Goal: Check status

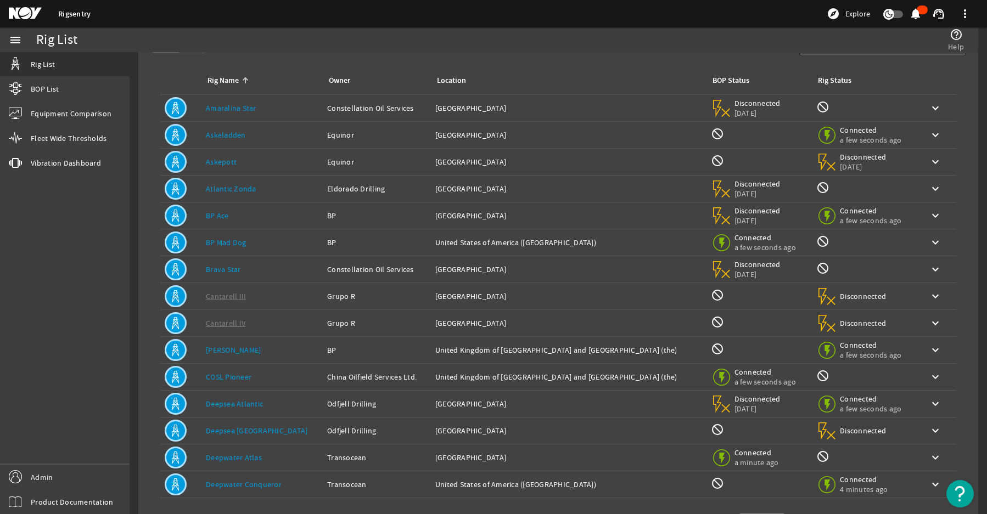
scroll to position [94, 0]
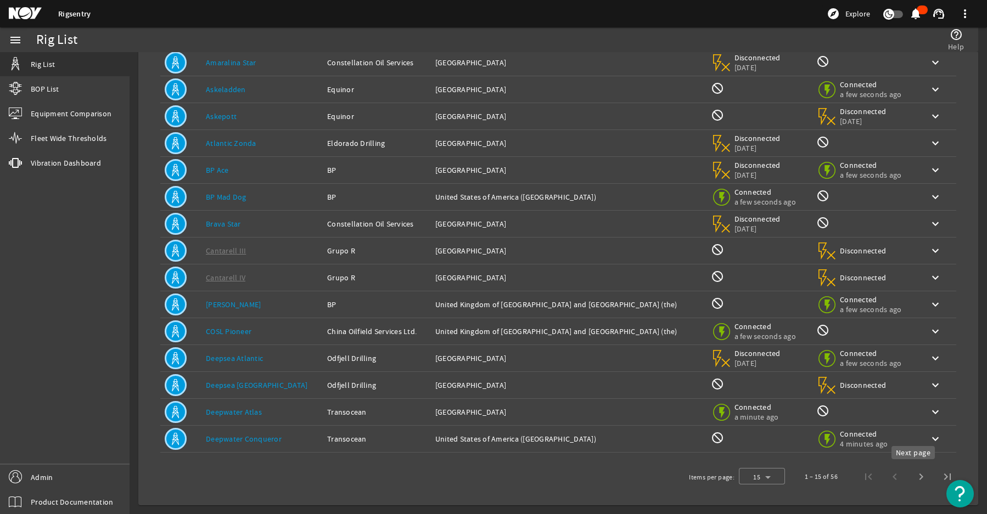
click at [914, 479] on span "Next page" at bounding box center [921, 477] width 26 height 26
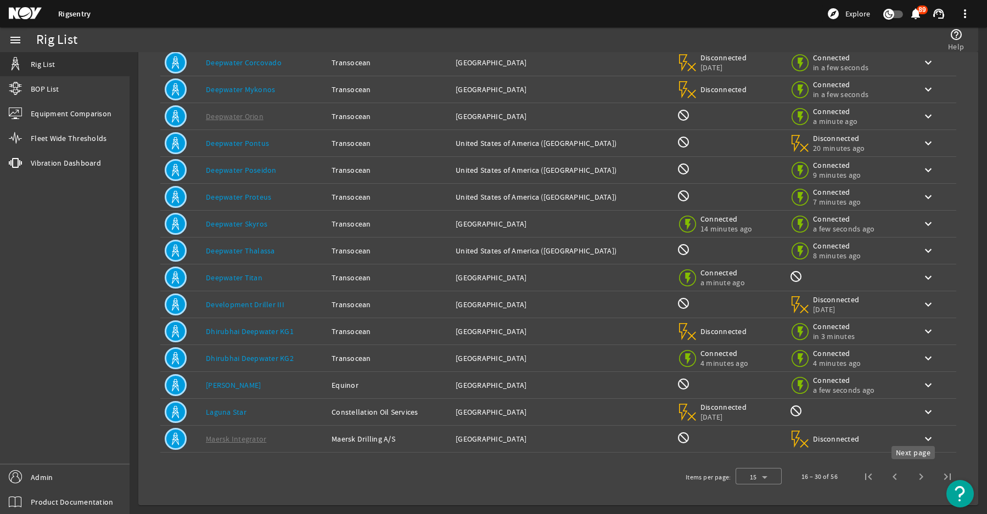
click at [910, 478] on span "Next page" at bounding box center [921, 477] width 26 height 26
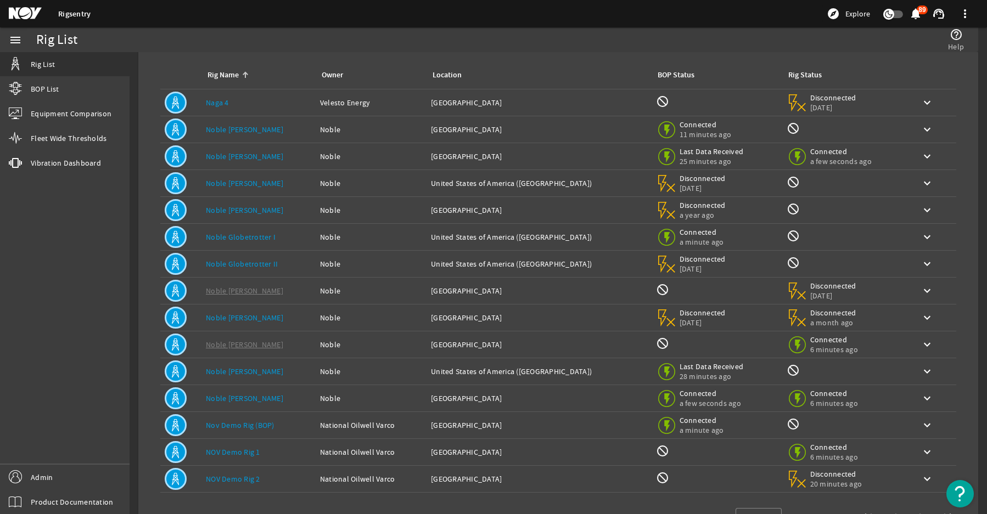
scroll to position [0, 0]
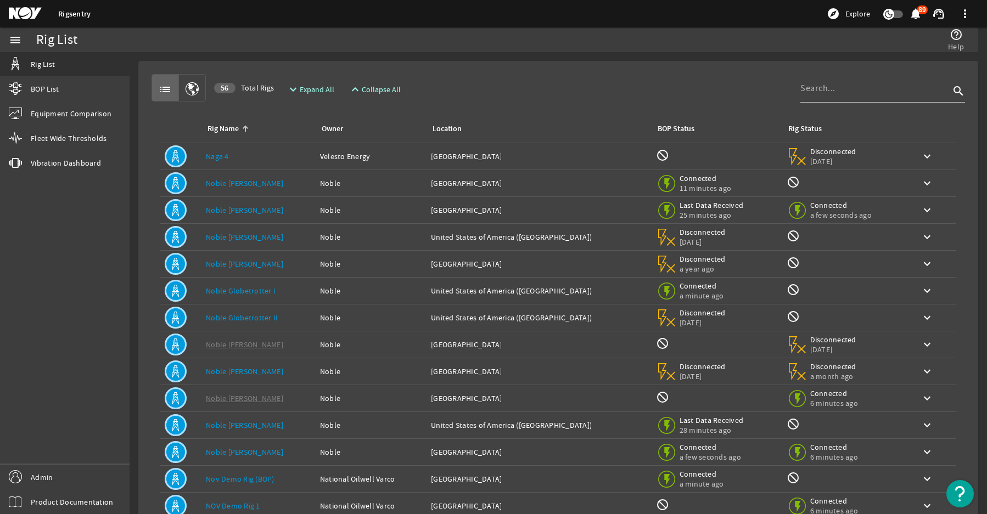
click at [228, 212] on link "Noble [PERSON_NAME]" at bounding box center [244, 210] width 77 height 10
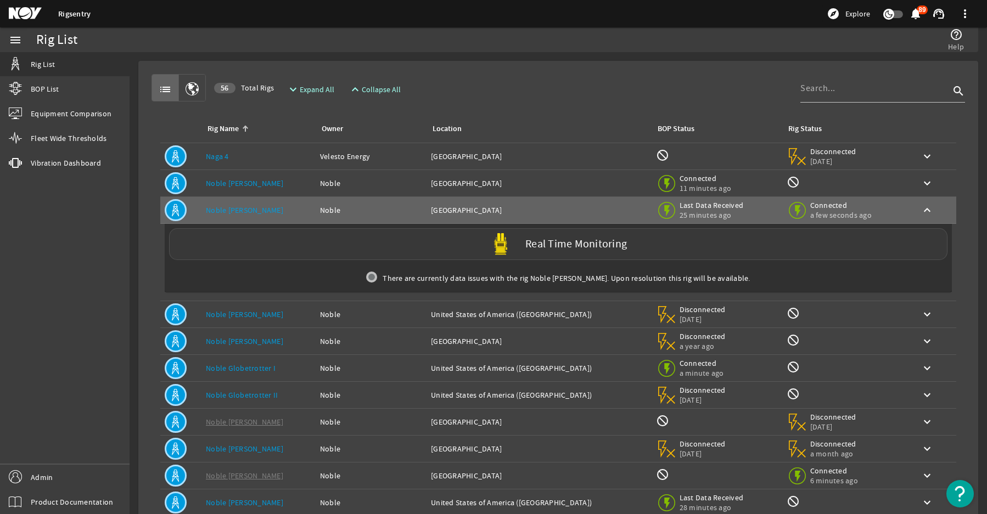
click at [236, 236] on div "Real Time Monitoring" at bounding box center [558, 244] width 779 height 32
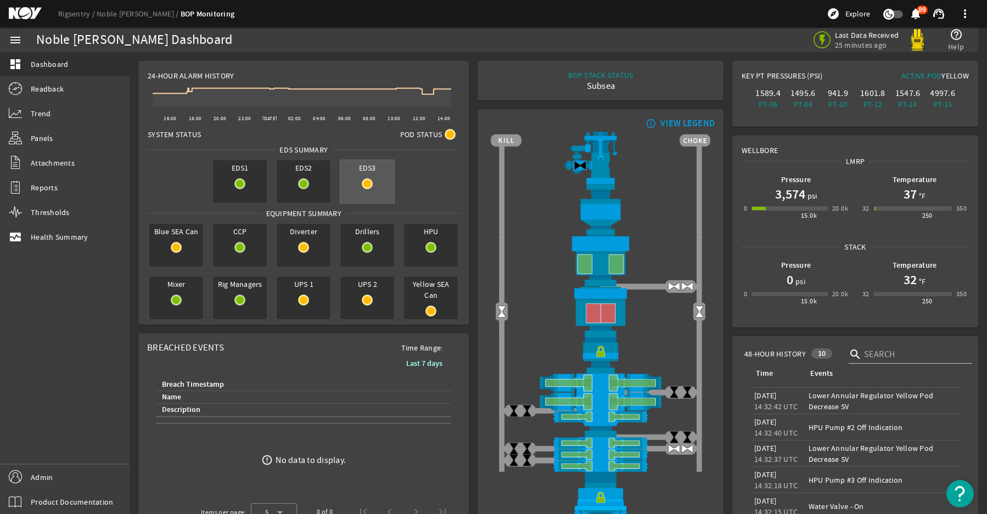
click at [360, 176] on div "EDS3" at bounding box center [367, 182] width 55 height 44
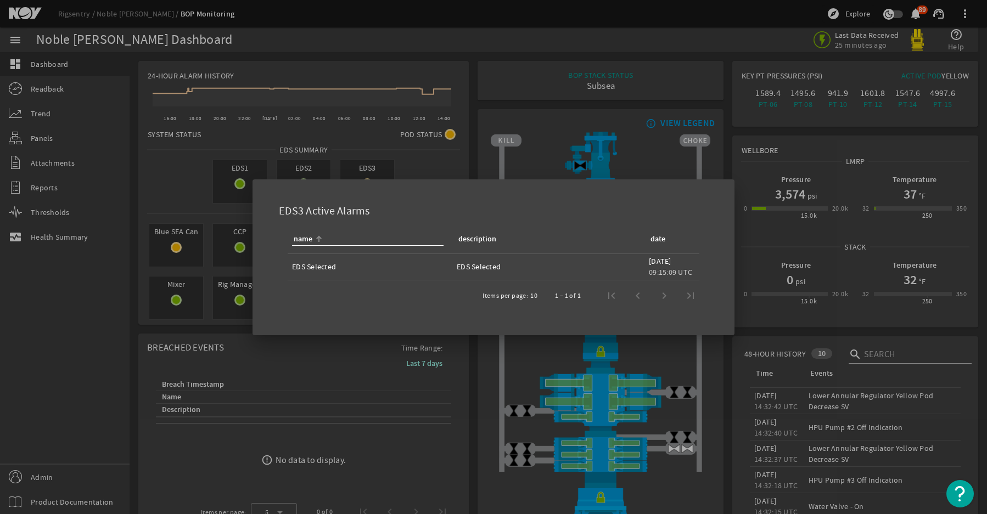
click at [159, 230] on div at bounding box center [493, 257] width 987 height 514
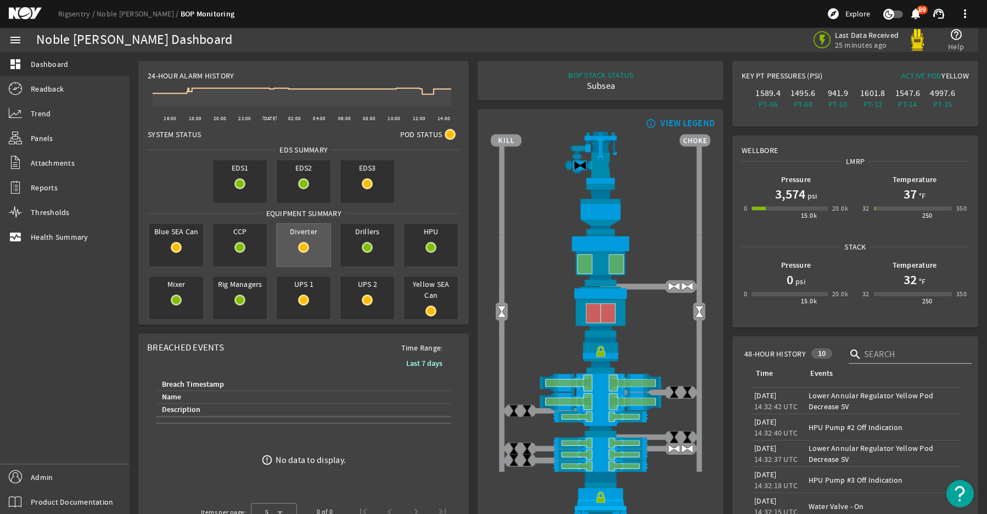
click at [331, 262] on div "Diverter" at bounding box center [303, 245] width 55 height 44
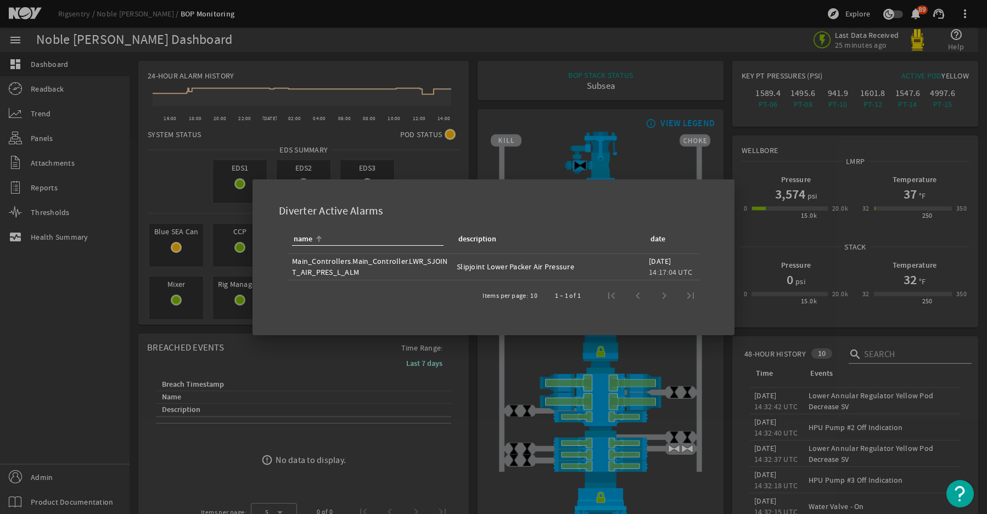
click at [439, 377] on div at bounding box center [493, 257] width 987 height 514
